Goal: Communication & Community: Answer question/provide support

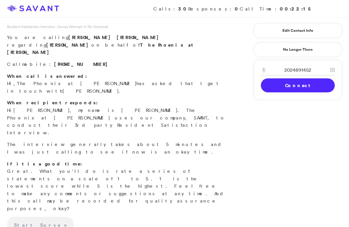
click at [282, 87] on link "Connect" at bounding box center [298, 85] width 74 height 14
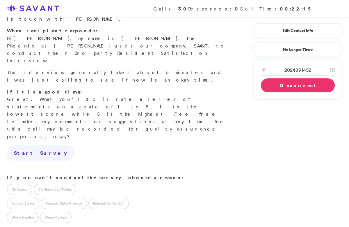
scroll to position [73, 0]
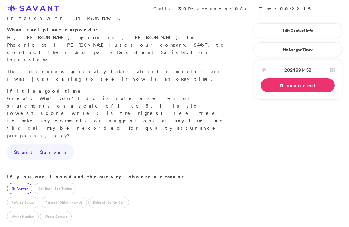
click at [17, 183] on label "No Answer" at bounding box center [19, 188] width 25 height 11
click at [288, 87] on link "Disconnect" at bounding box center [298, 85] width 74 height 14
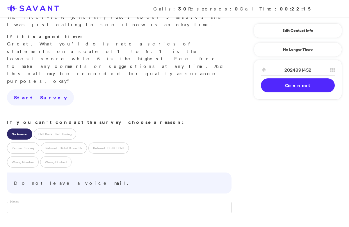
scroll to position [131, 0]
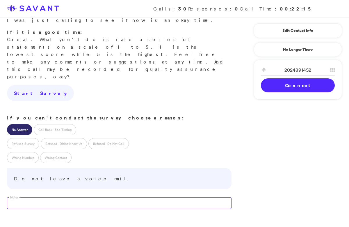
click at [75, 197] on textarea at bounding box center [119, 203] width 225 height 12
click at [62, 124] on label "Call Back - Bad Timing" at bounding box center [55, 129] width 42 height 11
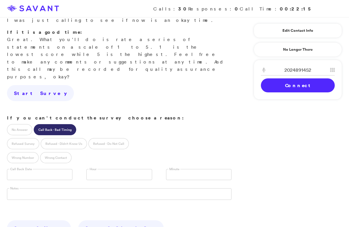
click at [43, 169] on input "text" at bounding box center [39, 174] width 65 height 11
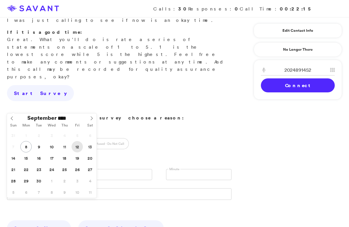
type input "**********"
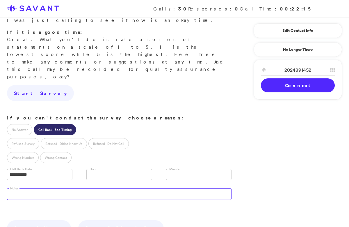
click at [62, 188] on textarea at bounding box center [119, 194] width 225 height 12
type textarea "Says he is unwell."
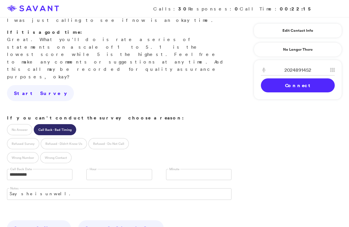
click at [279, 86] on link "Connect" at bounding box center [298, 85] width 74 height 14
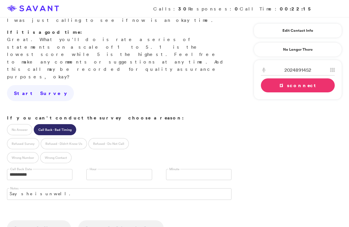
click at [279, 86] on link "Disconnect" at bounding box center [298, 85] width 74 height 14
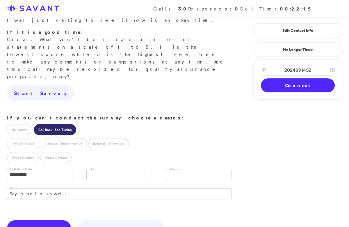
click at [22, 220] on link "Save & Next" at bounding box center [39, 228] width 64 height 16
